Goal: Task Accomplishment & Management: Manage account settings

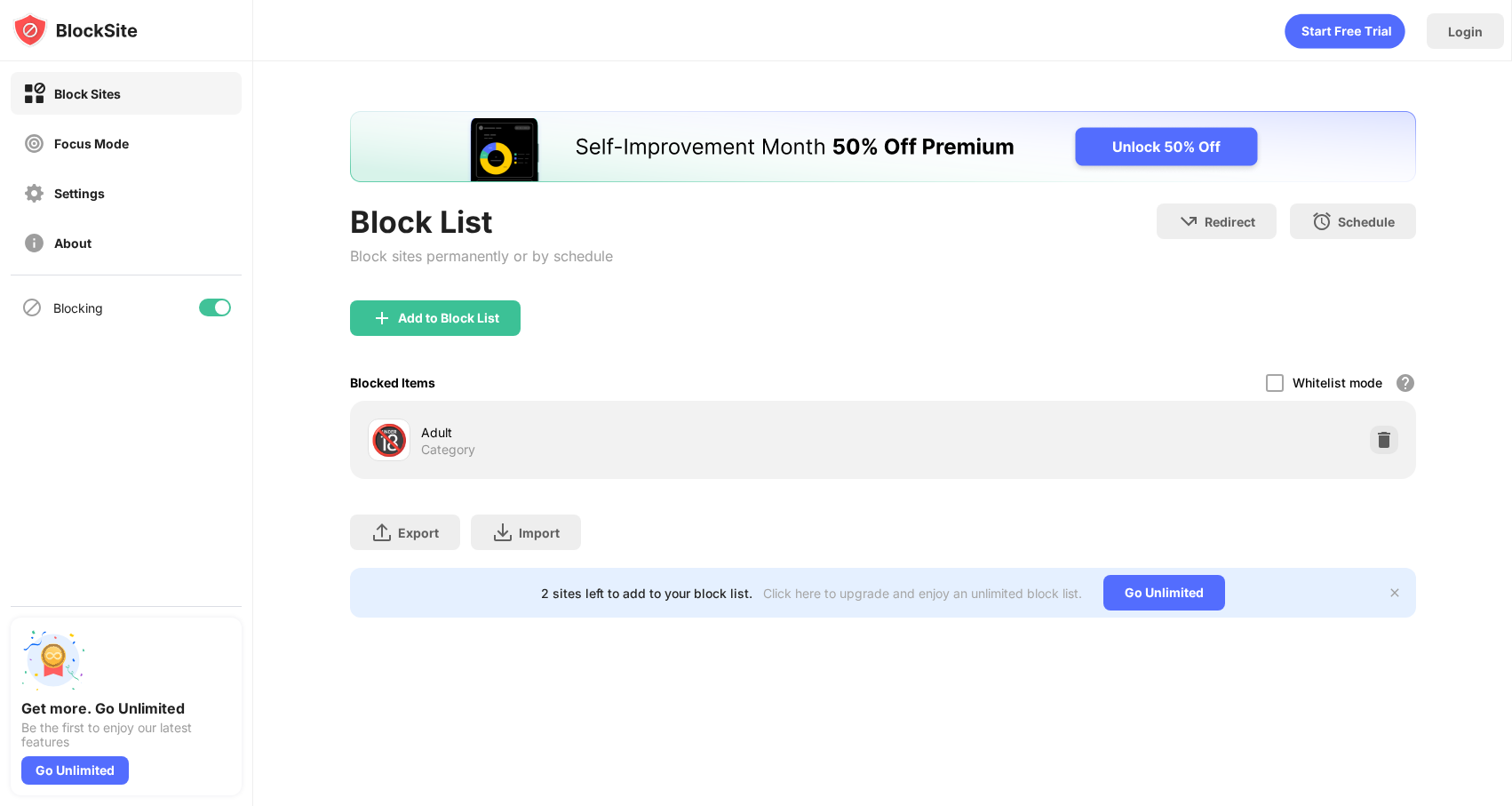
click at [782, 439] on div "Adult" at bounding box center [652, 432] width 462 height 18
click at [1277, 385] on div at bounding box center [1274, 382] width 17 height 17
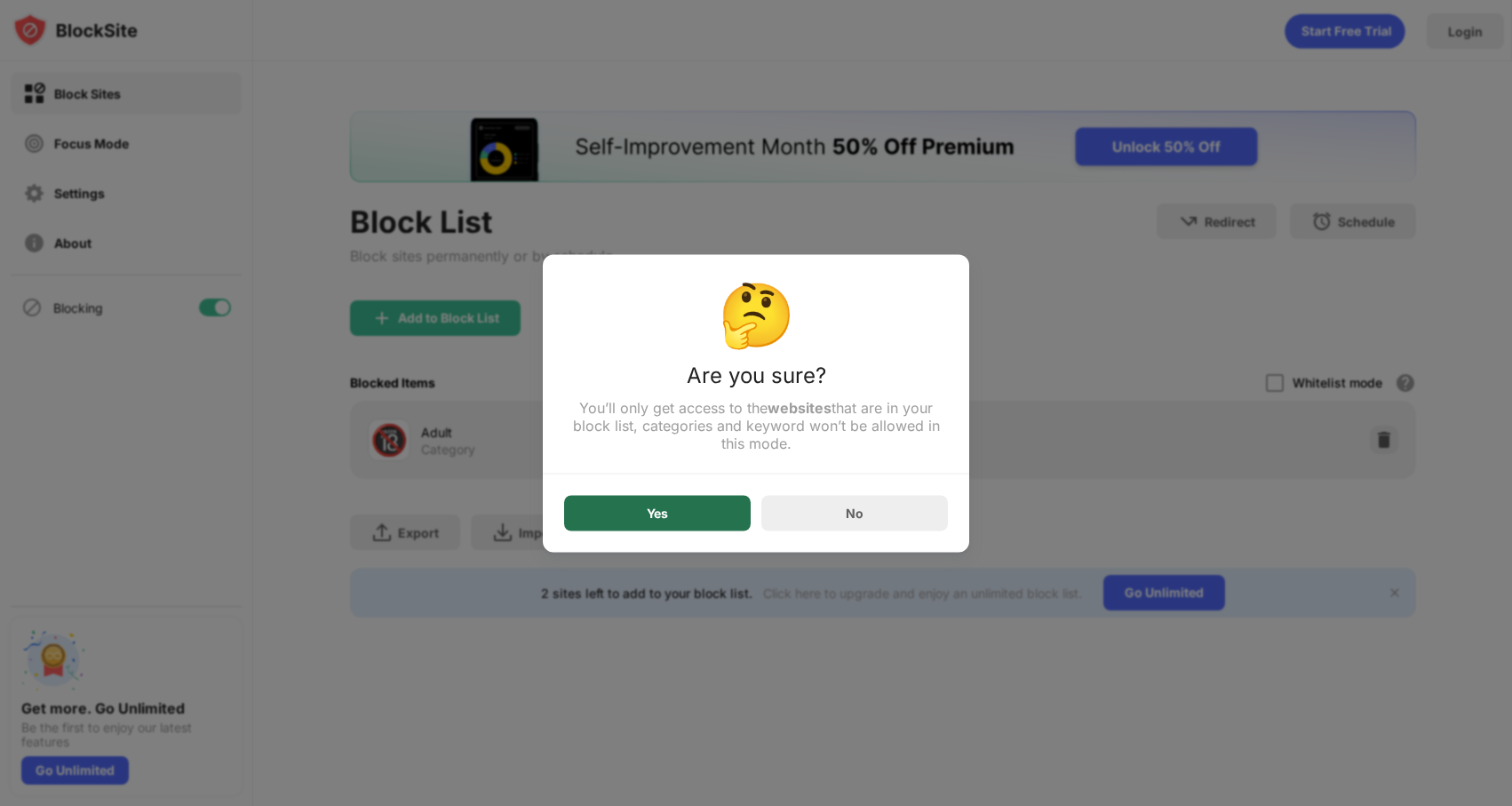
click at [661, 508] on div "Yes" at bounding box center [657, 513] width 21 height 15
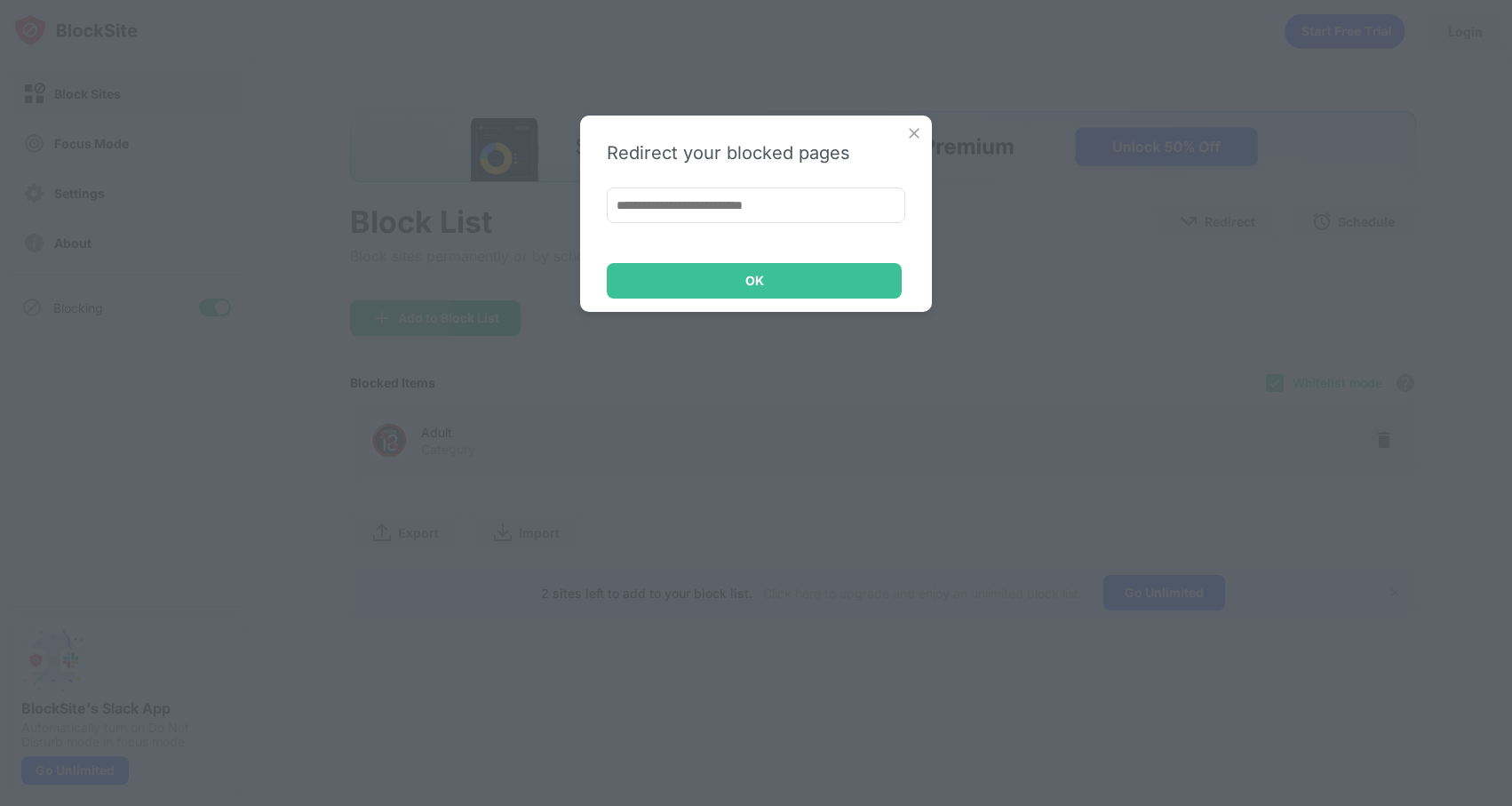
click at [915, 132] on img at bounding box center [914, 133] width 17 height 17
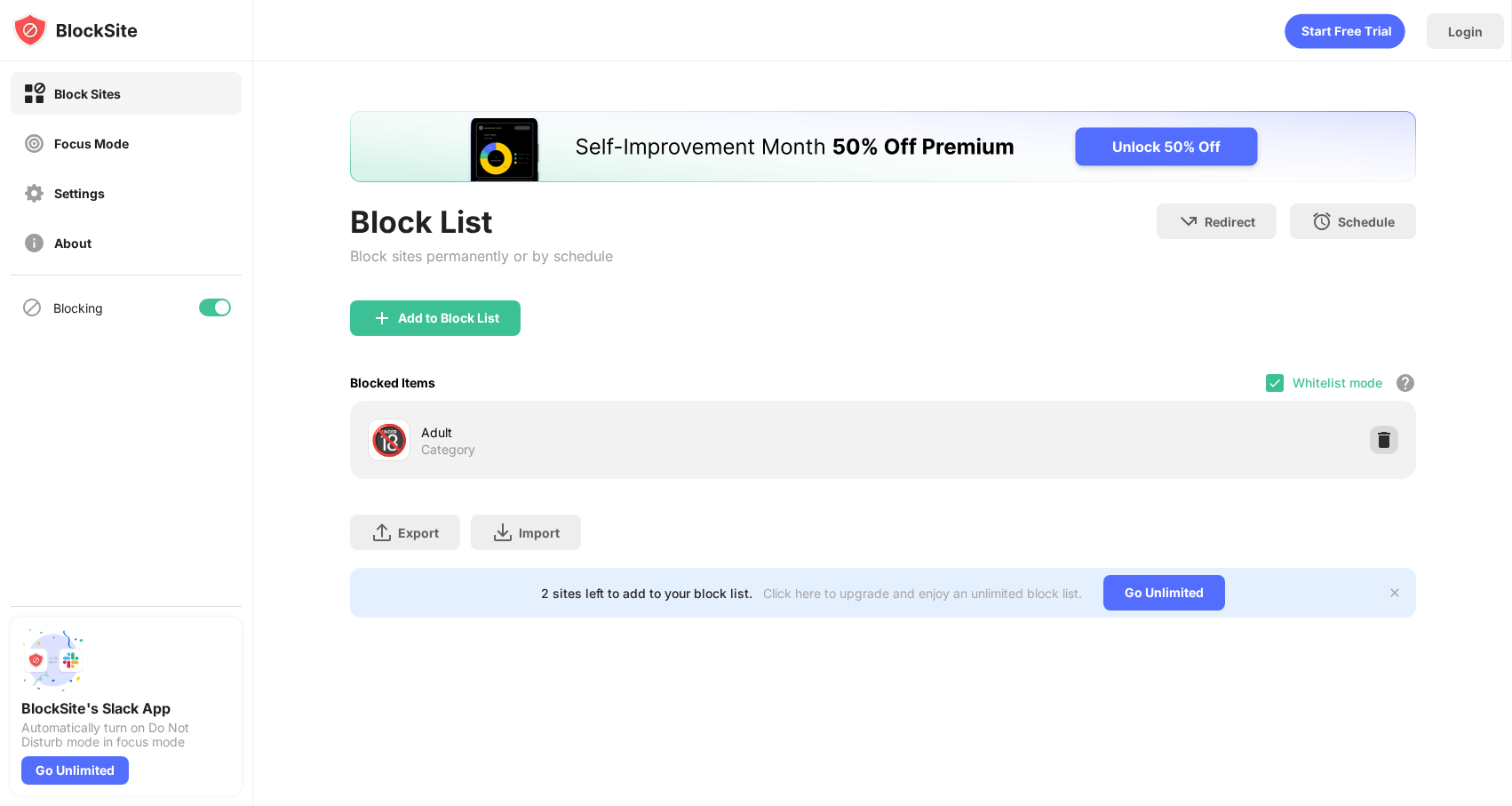
click at [1383, 441] on img at bounding box center [1383, 440] width 17 height 17
